Goal: Information Seeking & Learning: Find specific page/section

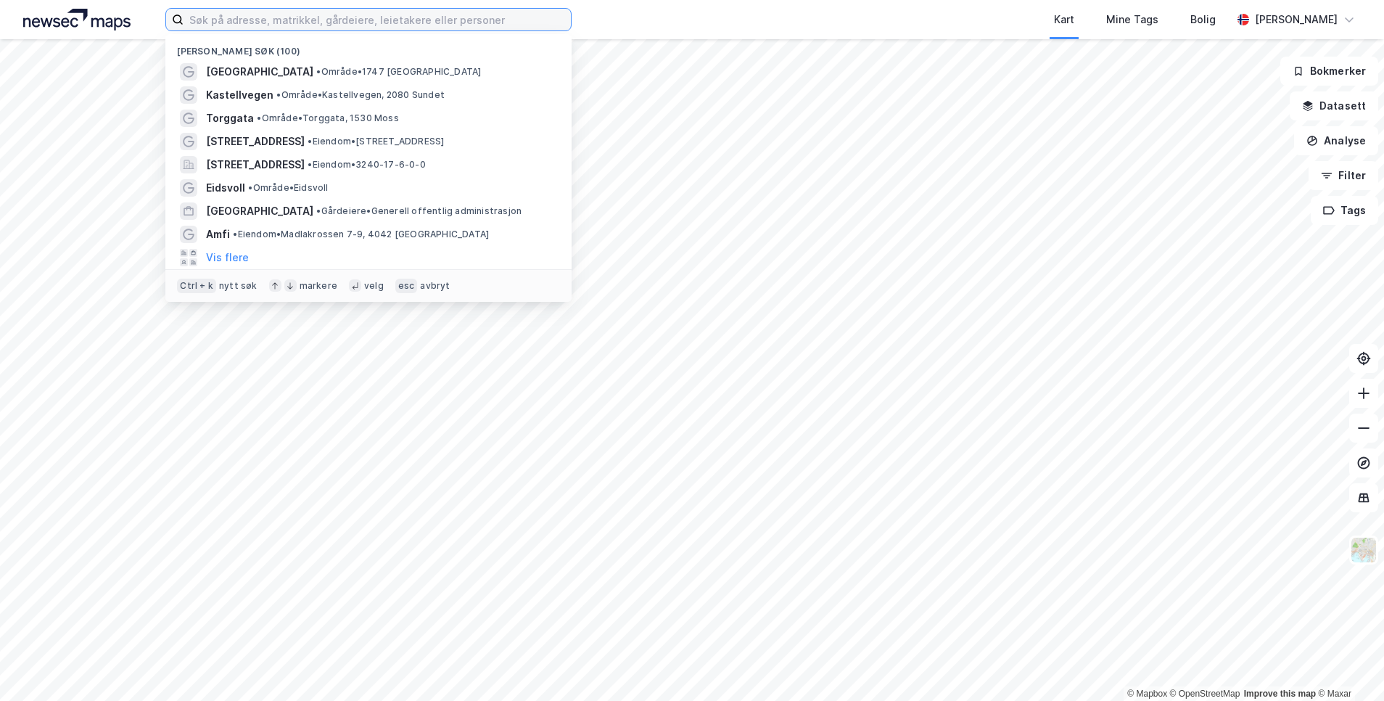
click at [229, 27] on input at bounding box center [376, 20] width 387 height 22
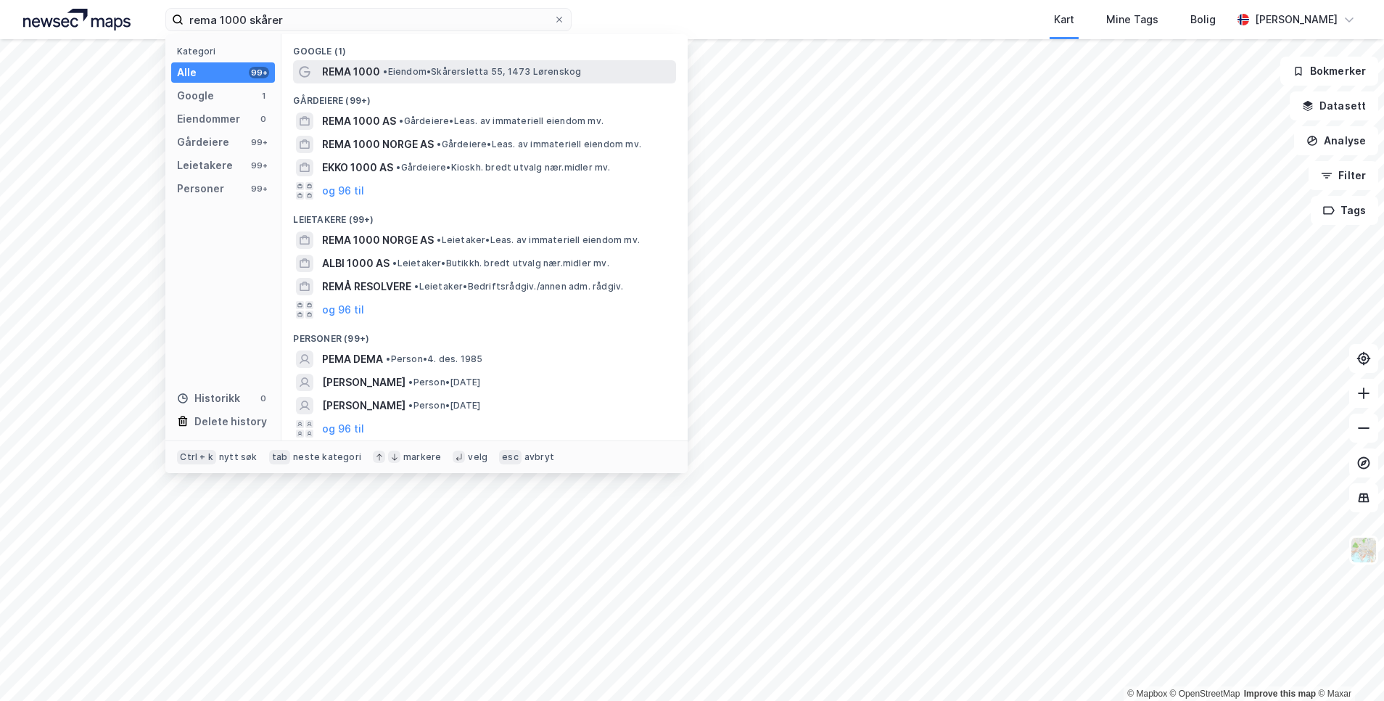
click at [421, 63] on div "REMA 1000 • Eiendom • Skårersletta 55, 1473 Lørenskog" at bounding box center [497, 71] width 351 height 17
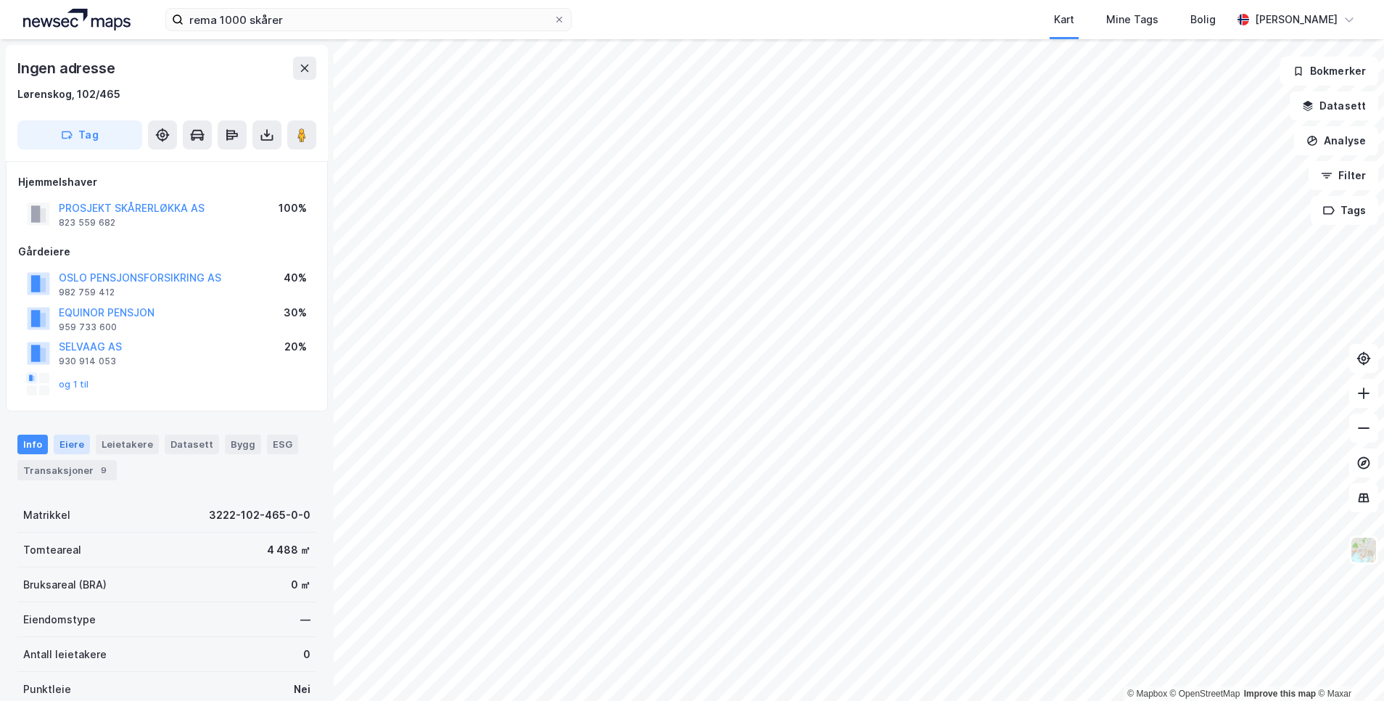
click at [73, 438] on div "Eiere" at bounding box center [72, 443] width 36 height 19
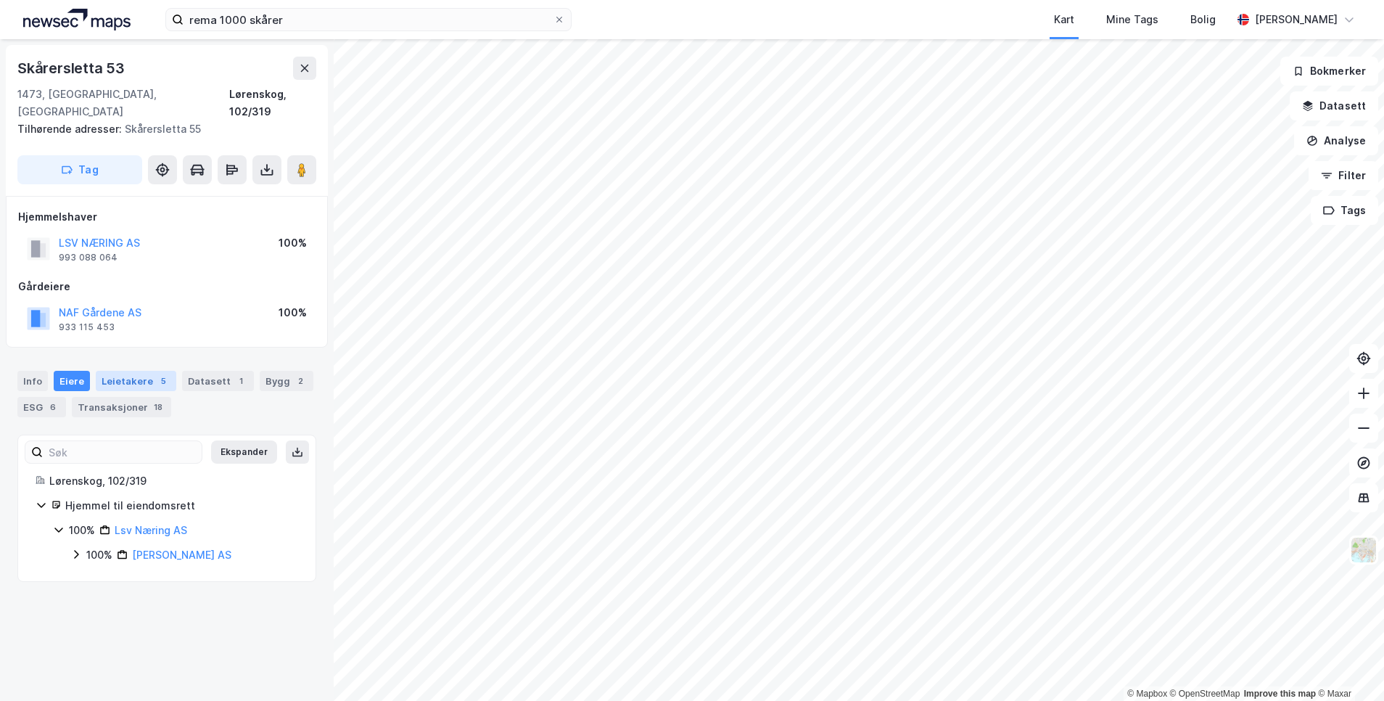
click at [112, 371] on div "Leietakere 5" at bounding box center [136, 381] width 81 height 20
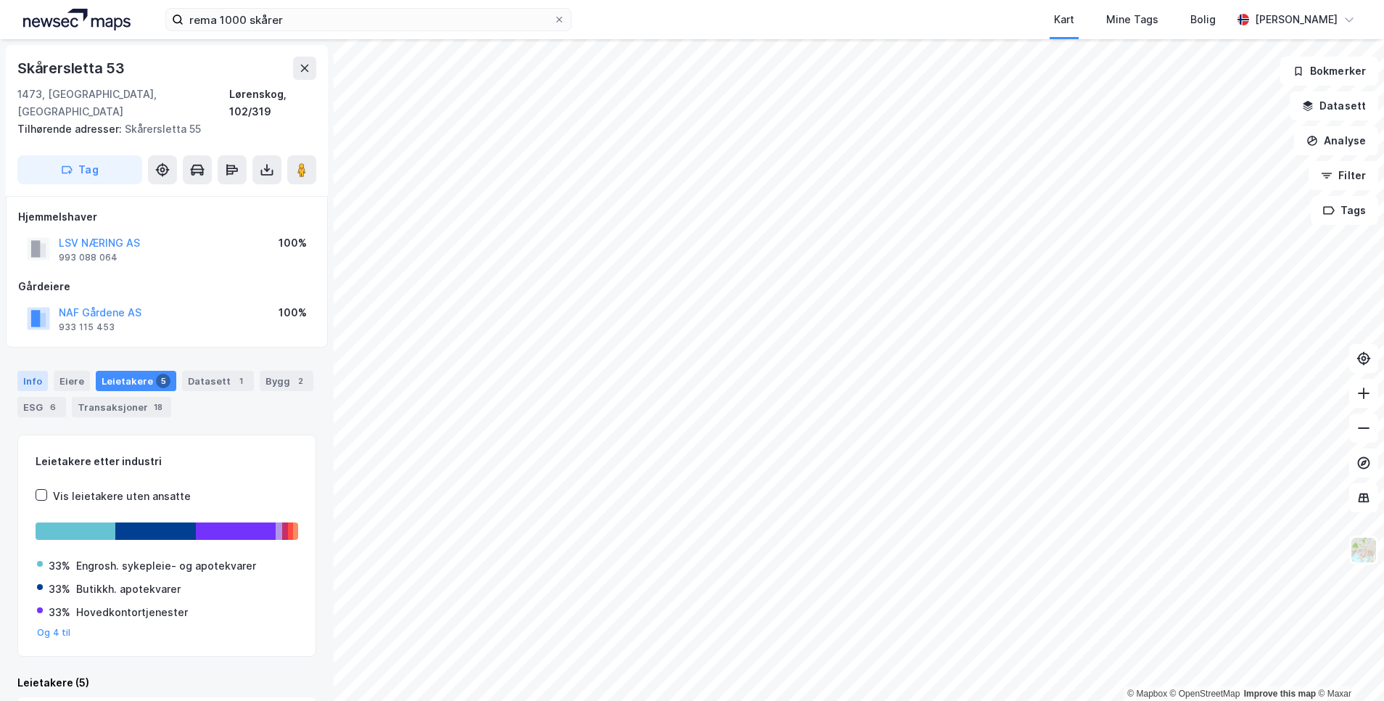
click at [27, 371] on div "Info" at bounding box center [32, 381] width 30 height 20
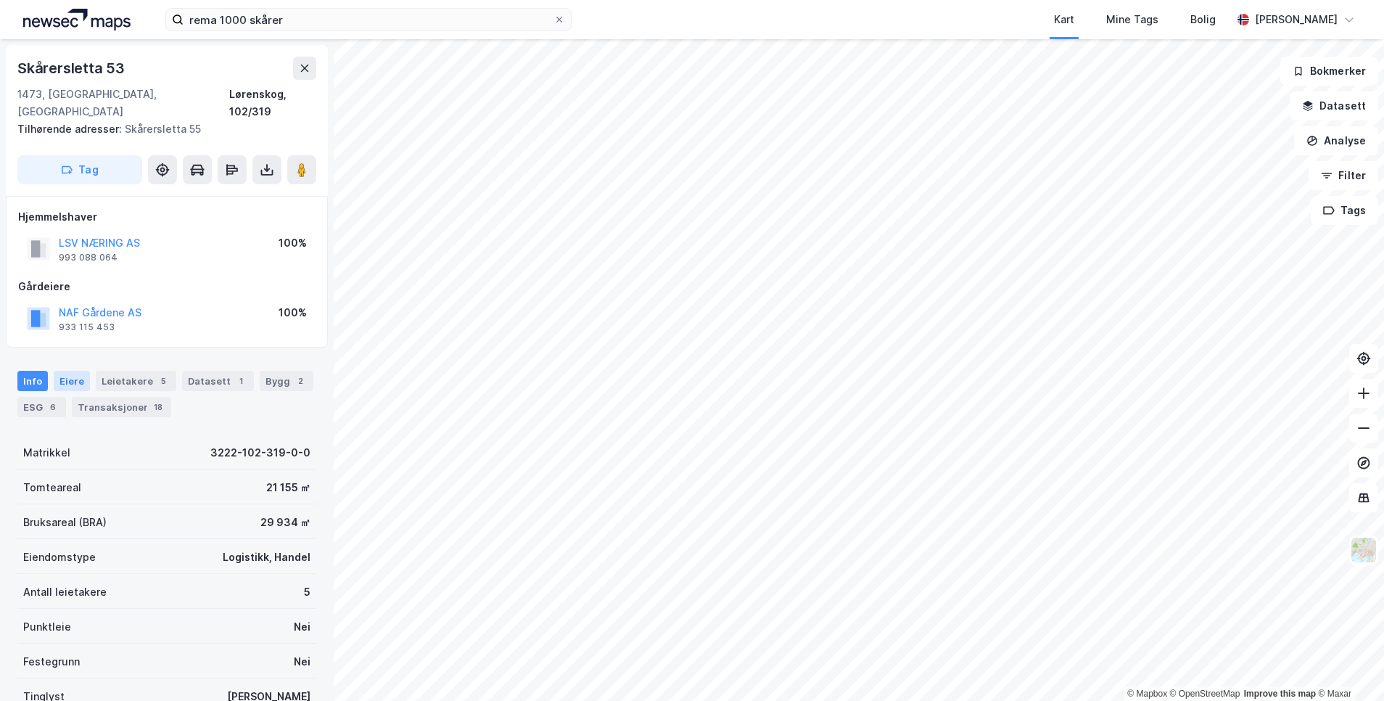
click at [65, 371] on div "Eiere" at bounding box center [72, 381] width 36 height 20
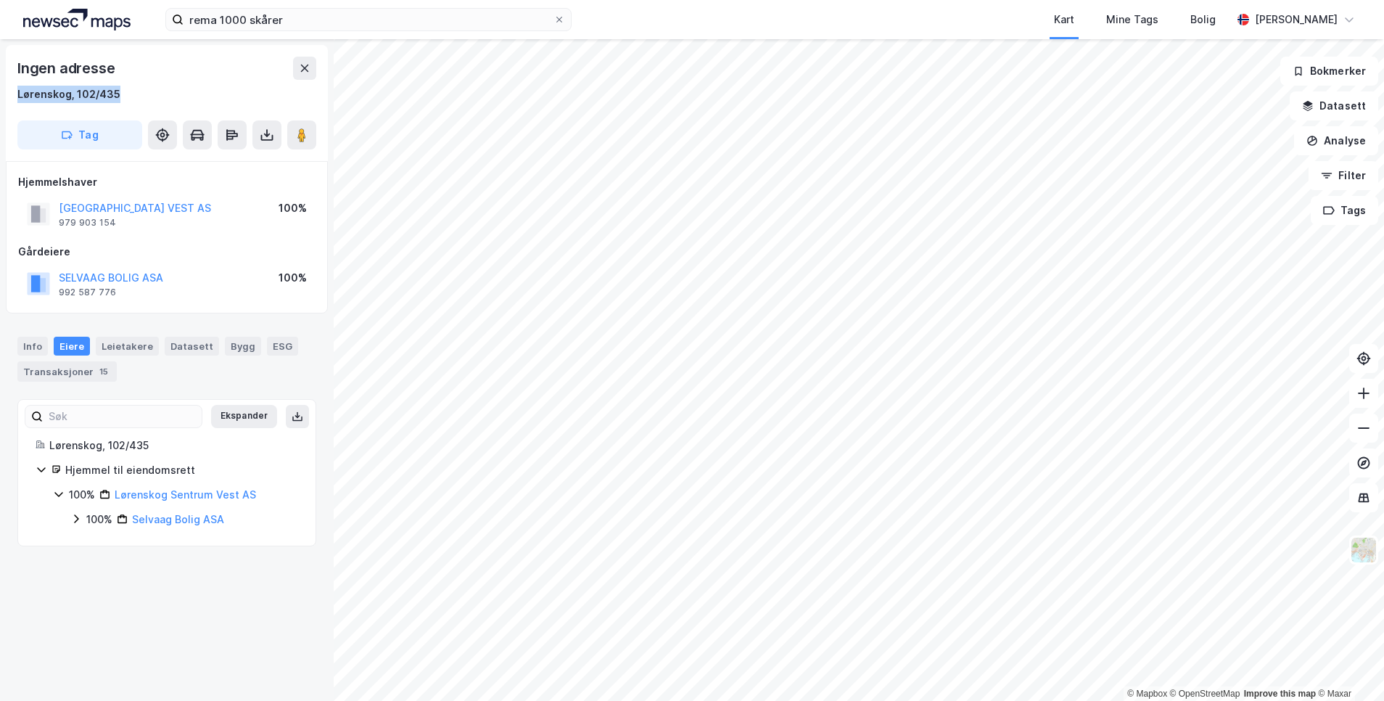
drag, startPoint x: 138, startPoint y: 91, endPoint x: 13, endPoint y: 91, distance: 124.7
click at [13, 91] on div "Ingen adresse Lørenskog, 102/435 Tag" at bounding box center [167, 103] width 322 height 116
copy div "Lørenskog, 102/435"
click at [0, 0] on button "SELVAAG BOLIG ASA" at bounding box center [0, 0] width 0 height 0
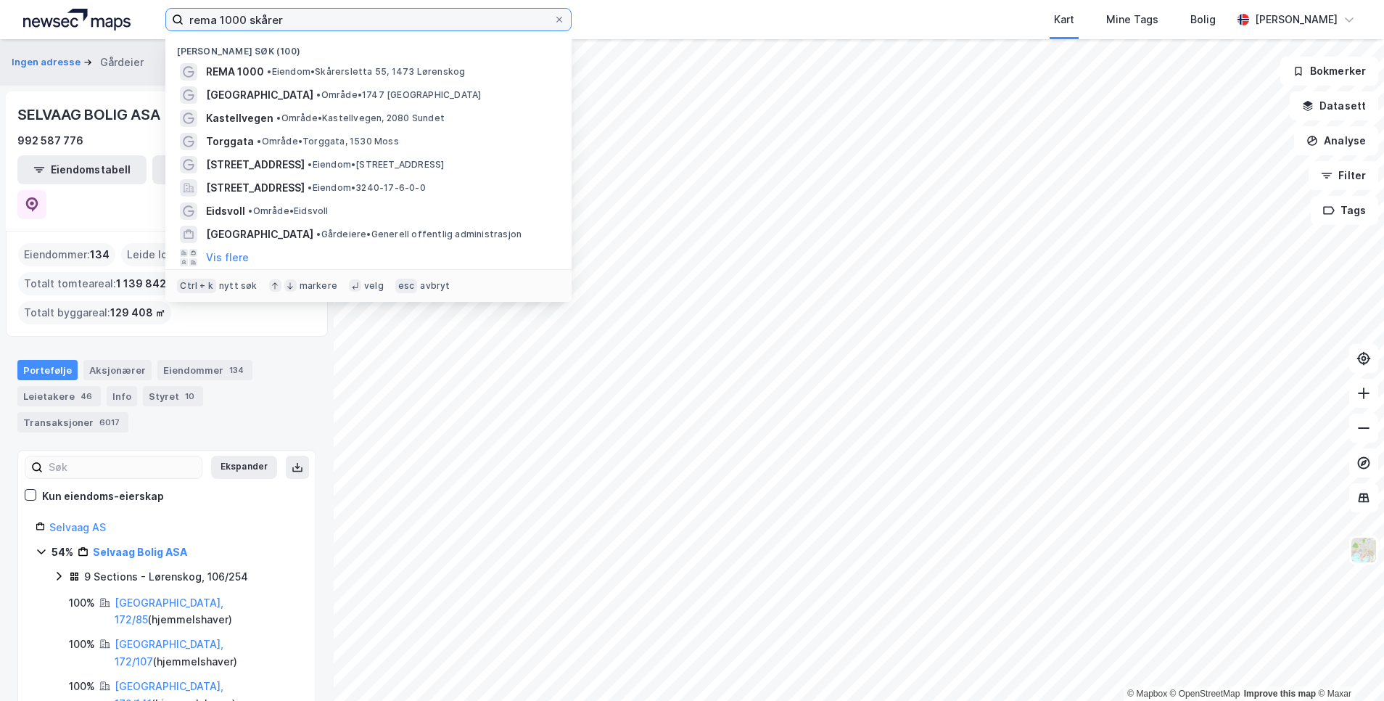
drag, startPoint x: 291, startPoint y: 22, endPoint x: 84, endPoint y: 23, distance: 206.7
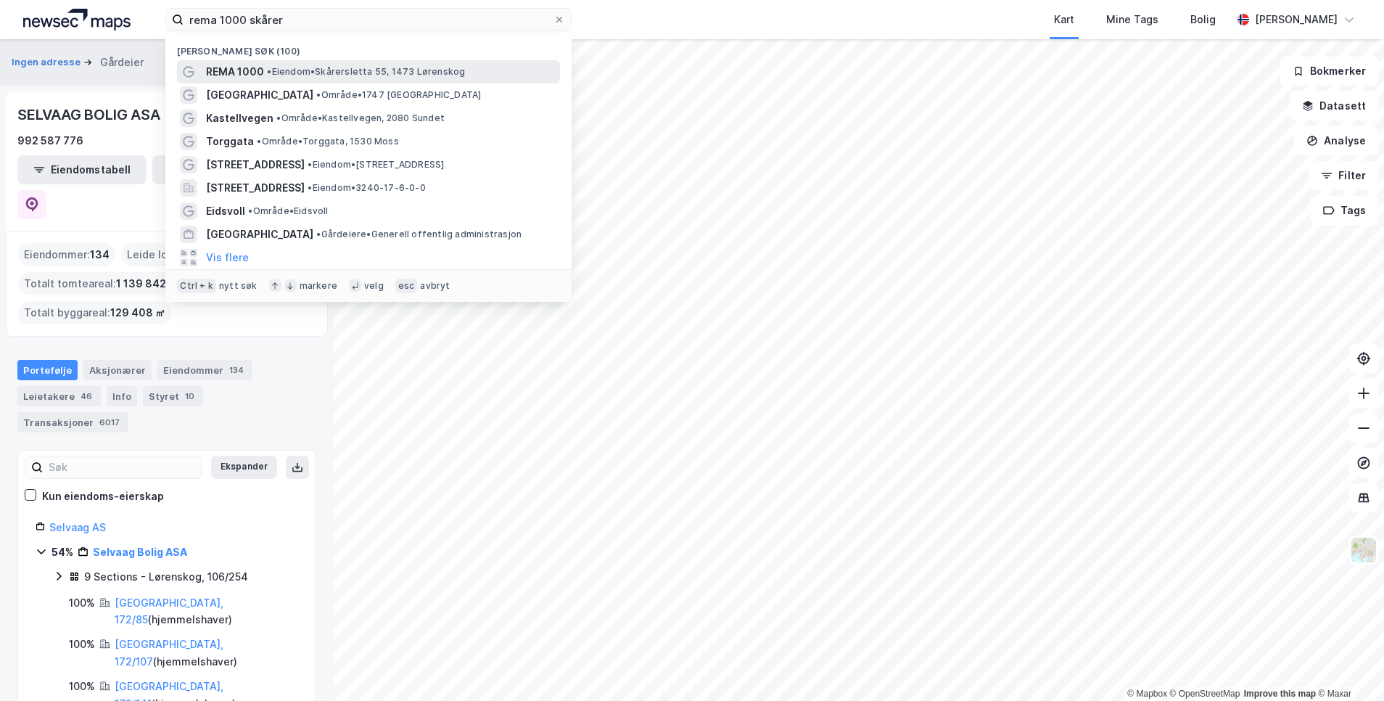
click at [300, 73] on span "• Eiendom • Skårersletta 55, 1473 Lørenskog" at bounding box center [366, 72] width 198 height 12
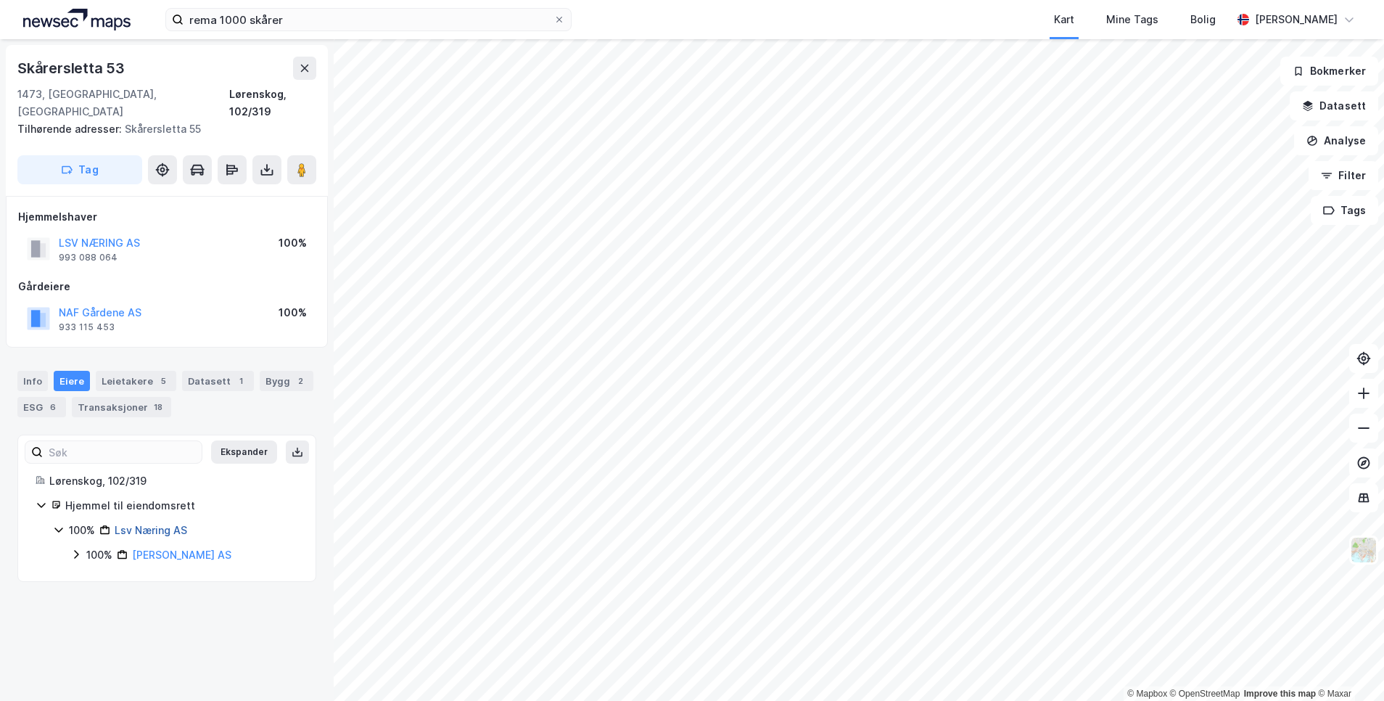
click at [145, 524] on link "Lsv Næring AS" at bounding box center [151, 530] width 73 height 12
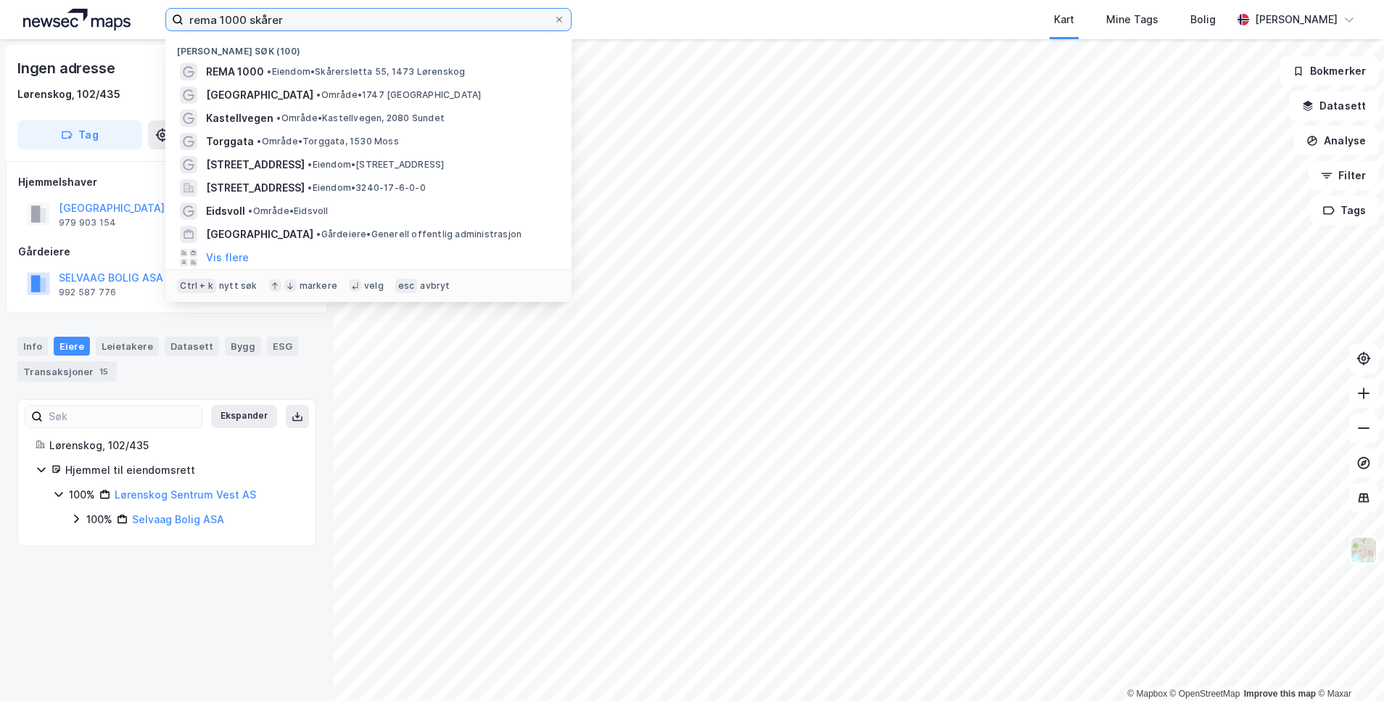
drag, startPoint x: 322, startPoint y: 19, endPoint x: 144, endPoint y: 21, distance: 178.4
click at [144, 21] on div "rema 1000 skårer Nylige søk (100) REMA 1000 • Eiendom • Skårersletta 55, 1473 L…" at bounding box center [692, 19] width 1384 height 39
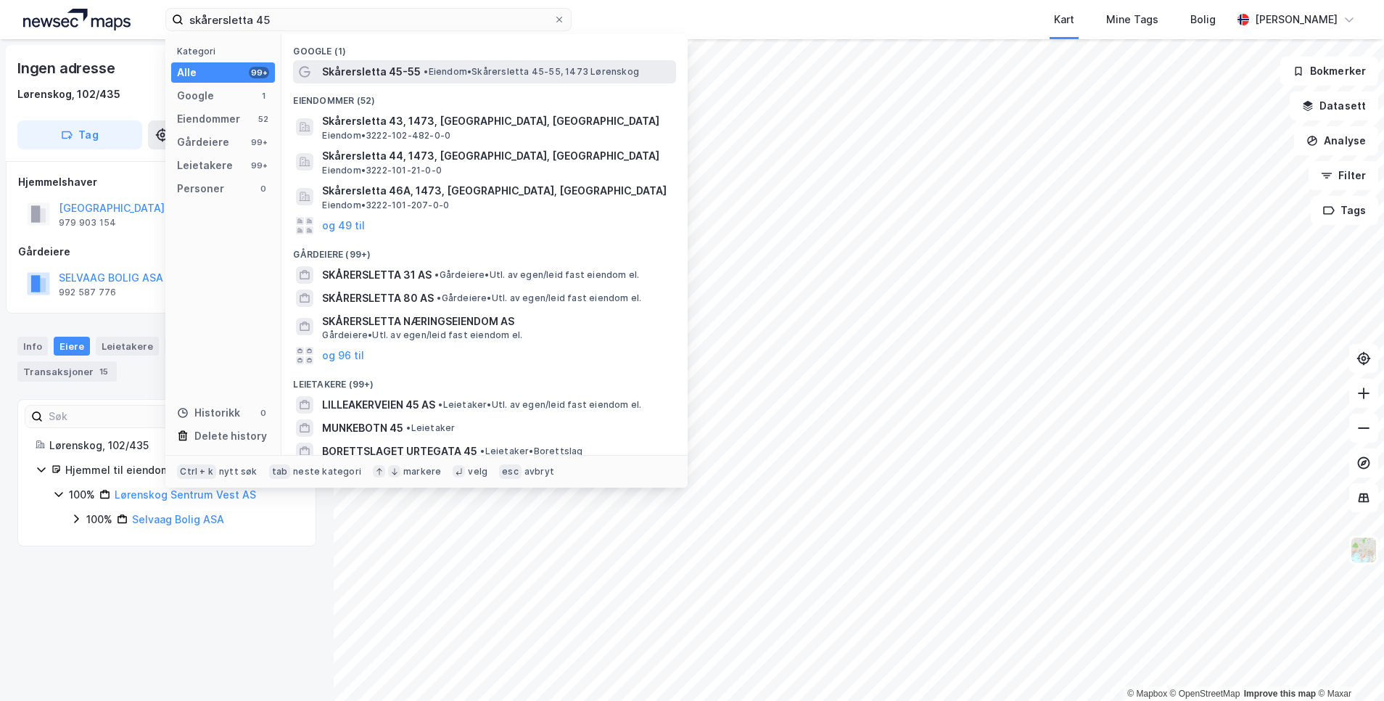
click at [377, 70] on span "Skårersletta 45-55" at bounding box center [371, 71] width 99 height 17
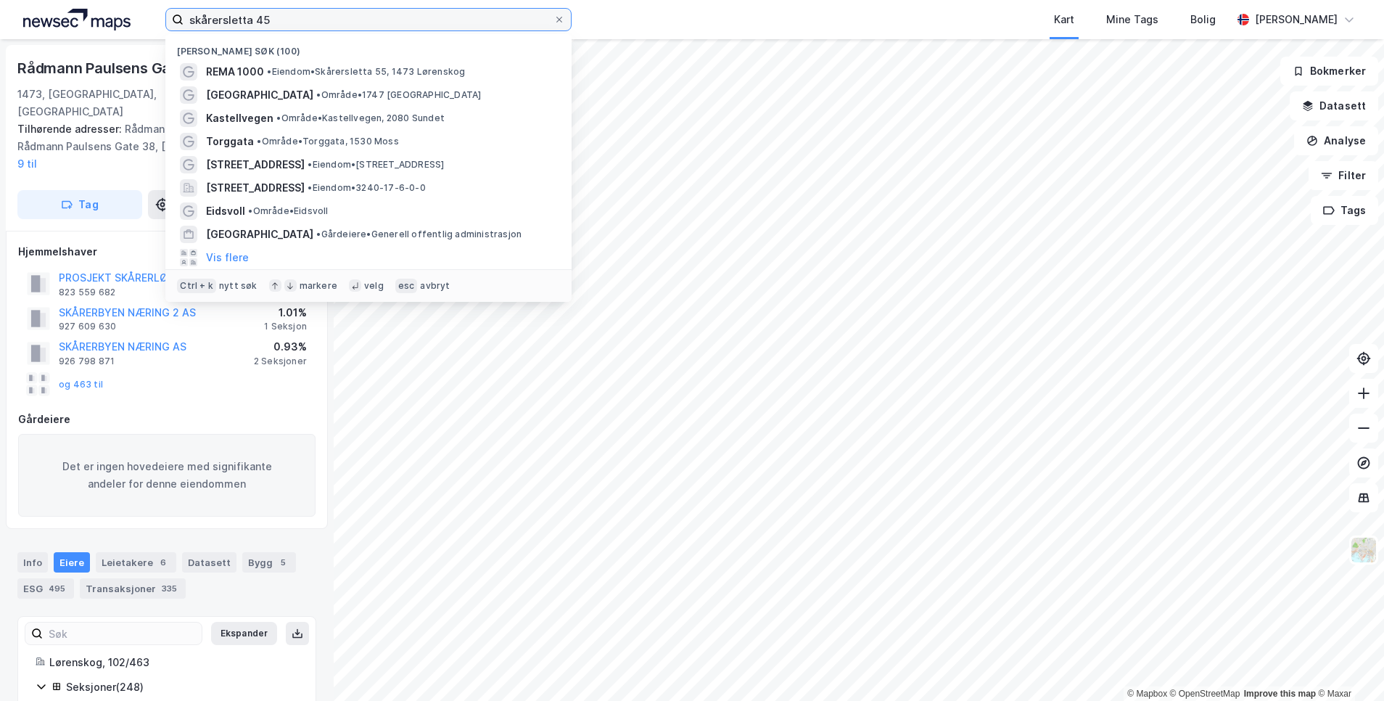
drag, startPoint x: 293, startPoint y: 19, endPoint x: 159, endPoint y: 9, distance: 134.6
click at [159, 9] on div "skårersletta 45 Nylige søk (100) REMA 1000 • Eiendom • Skårersletta 55, 1473 Lø…" at bounding box center [692, 19] width 1384 height 39
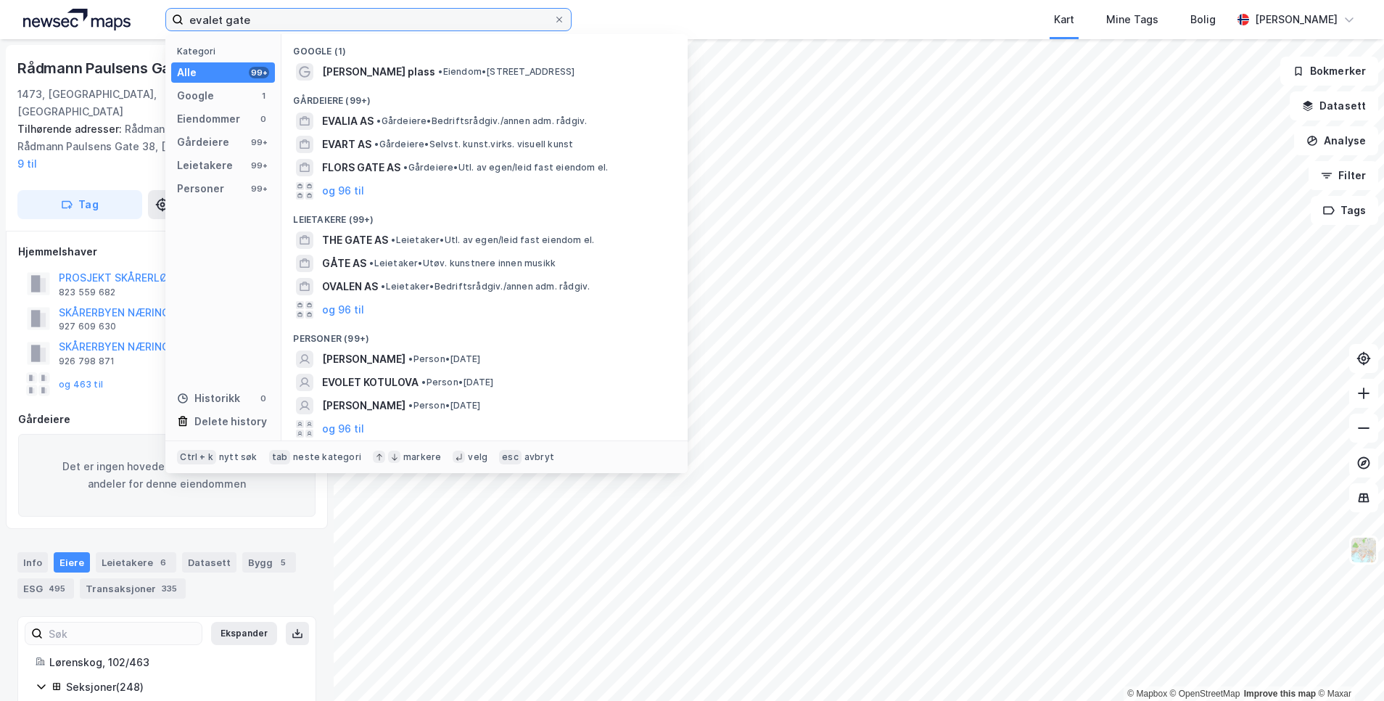
drag, startPoint x: 276, startPoint y: 17, endPoint x: 141, endPoint y: 21, distance: 135.0
click at [141, 21] on div "evalet gate Kategori Alle 99+ Google 1 Eiendommer 0 Gårdeiere 99+ Leietakere 99…" at bounding box center [692, 19] width 1384 height 39
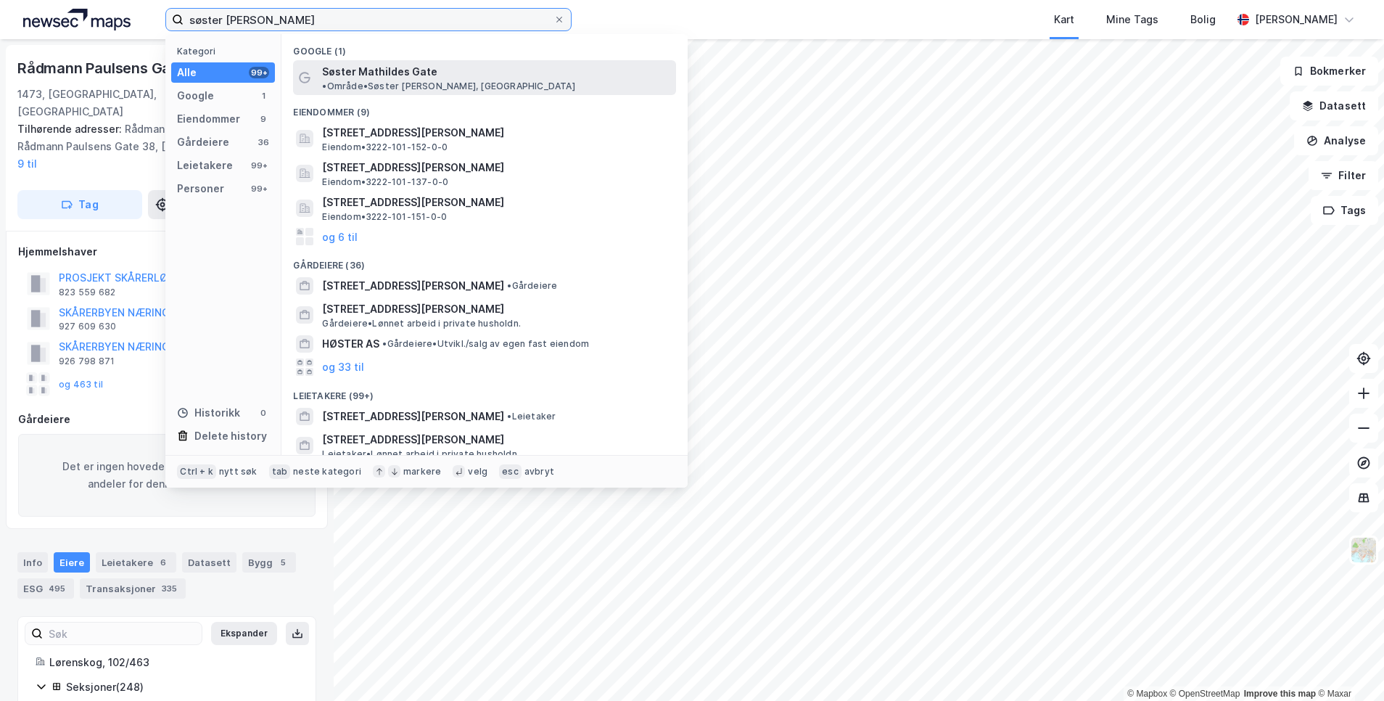
type input "søster [PERSON_NAME]"
click at [387, 68] on span "Søster Mathildes Gate" at bounding box center [379, 71] width 115 height 17
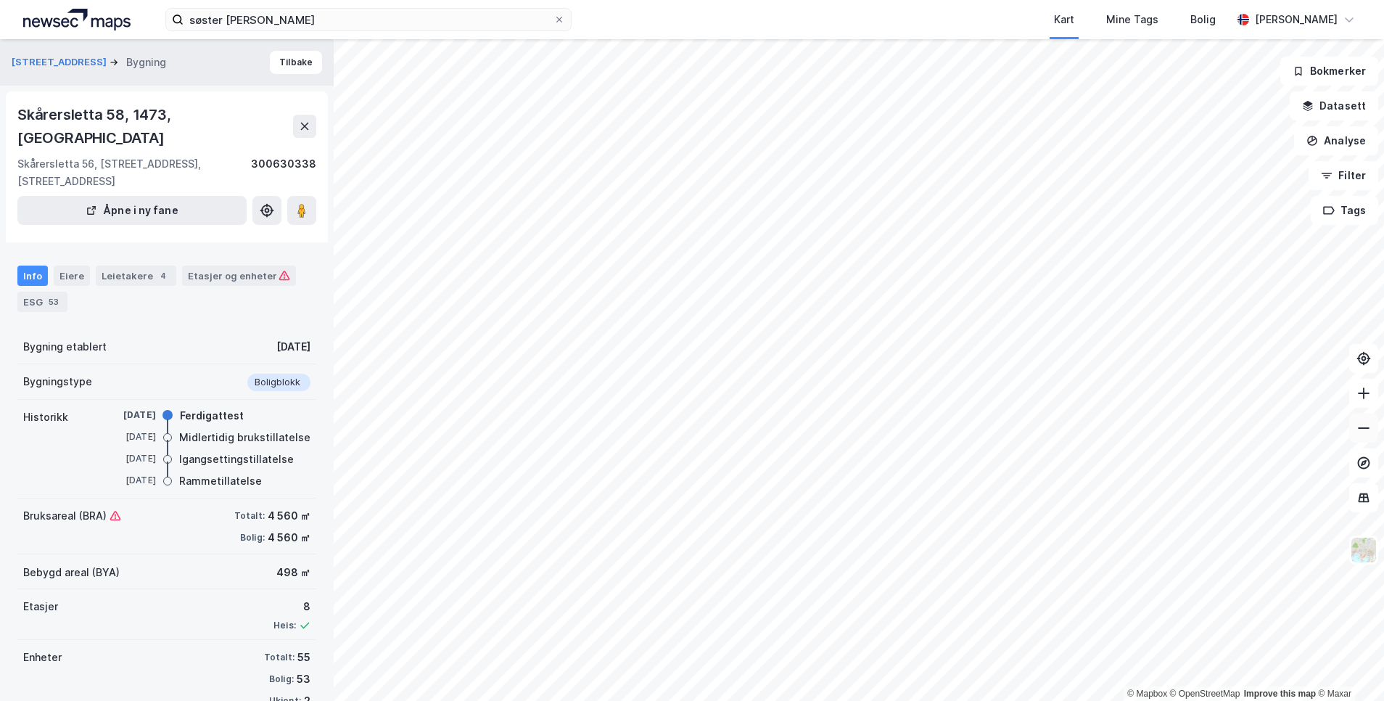
click at [1361, 431] on icon at bounding box center [1363, 428] width 15 height 15
